Goal: Transaction & Acquisition: Purchase product/service

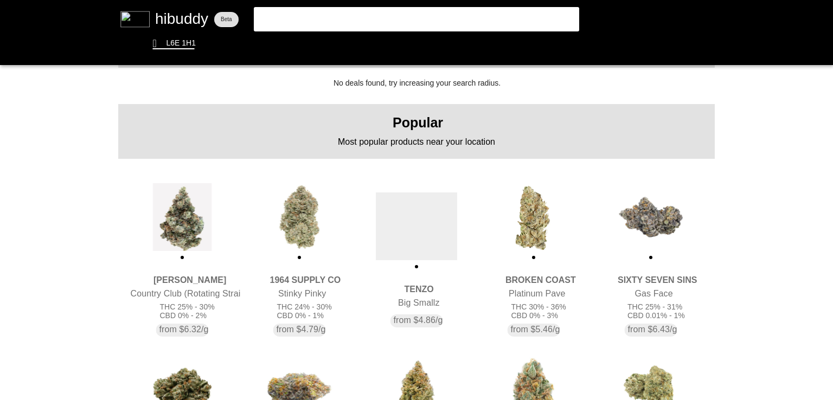
click at [437, 203] on flt-glass-pane at bounding box center [416, 200] width 833 height 400
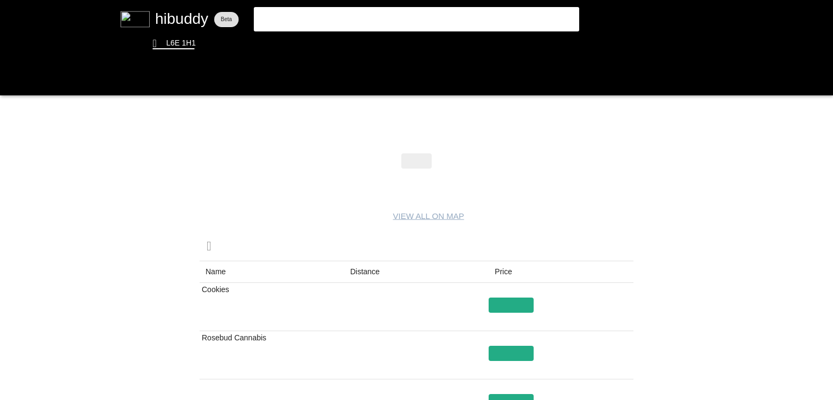
click at [375, 276] on flt-glass-pane at bounding box center [416, 200] width 833 height 400
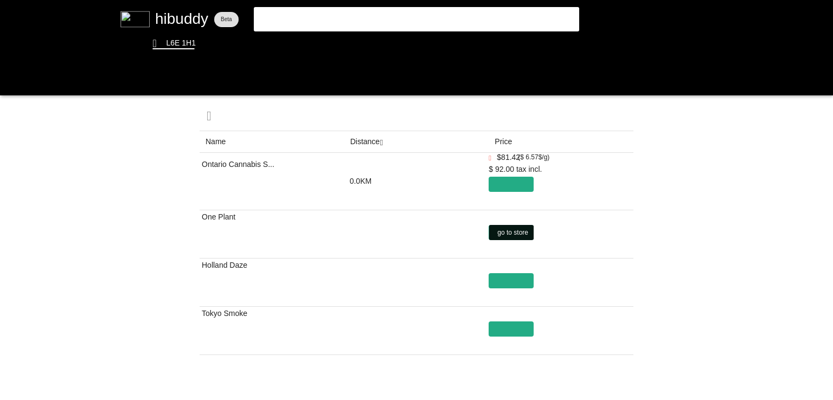
click at [525, 227] on flt-glass-pane at bounding box center [416, 200] width 833 height 400
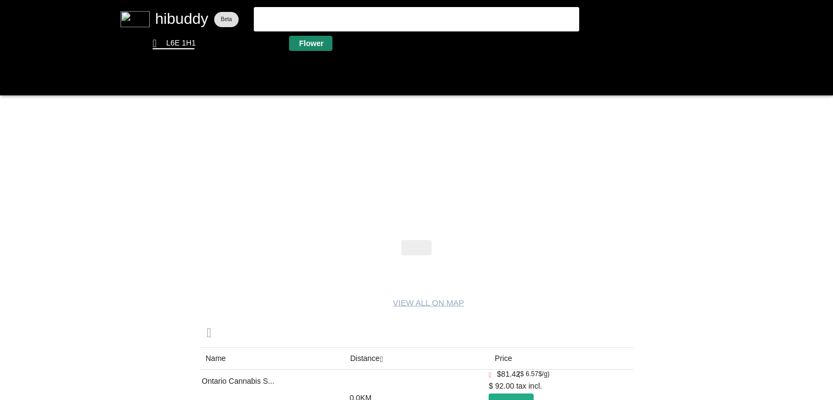
click at [317, 41] on flt-glass-pane at bounding box center [416, 200] width 833 height 400
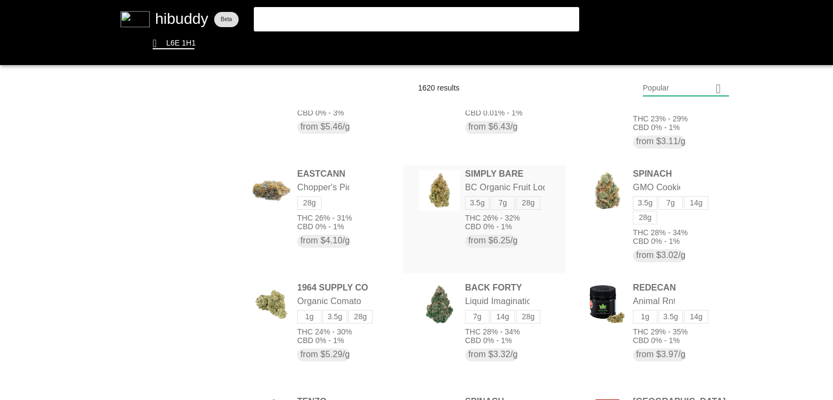
click at [457, 203] on flt-glass-pane at bounding box center [416, 200] width 833 height 400
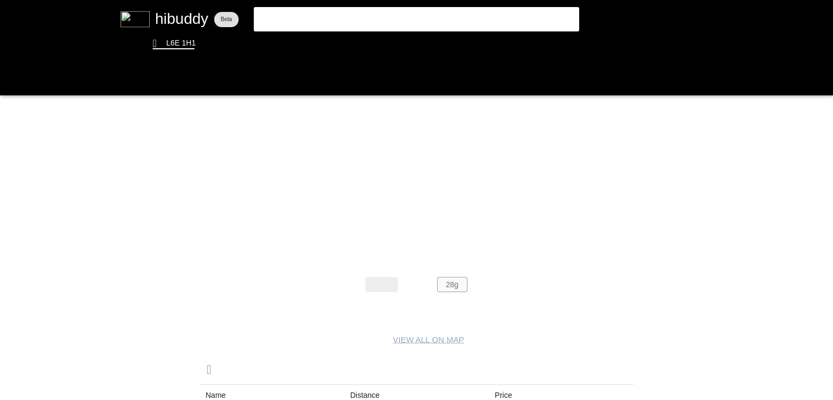
click at [449, 289] on flt-glass-pane at bounding box center [416, 200] width 833 height 400
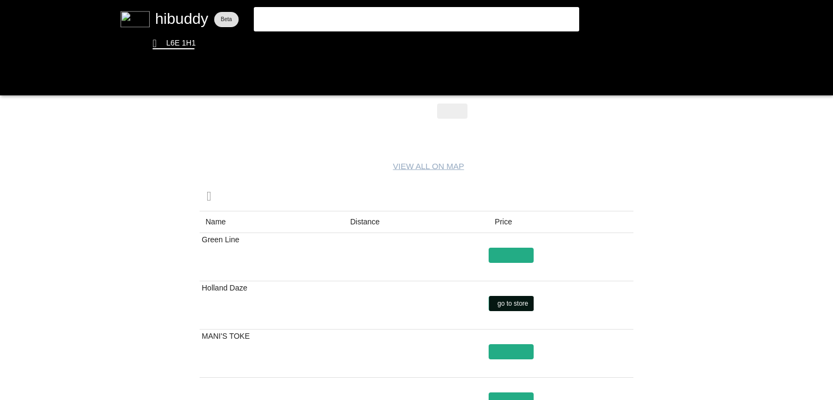
click at [515, 299] on flt-glass-pane at bounding box center [416, 200] width 833 height 400
